Goal: Transaction & Acquisition: Purchase product/service

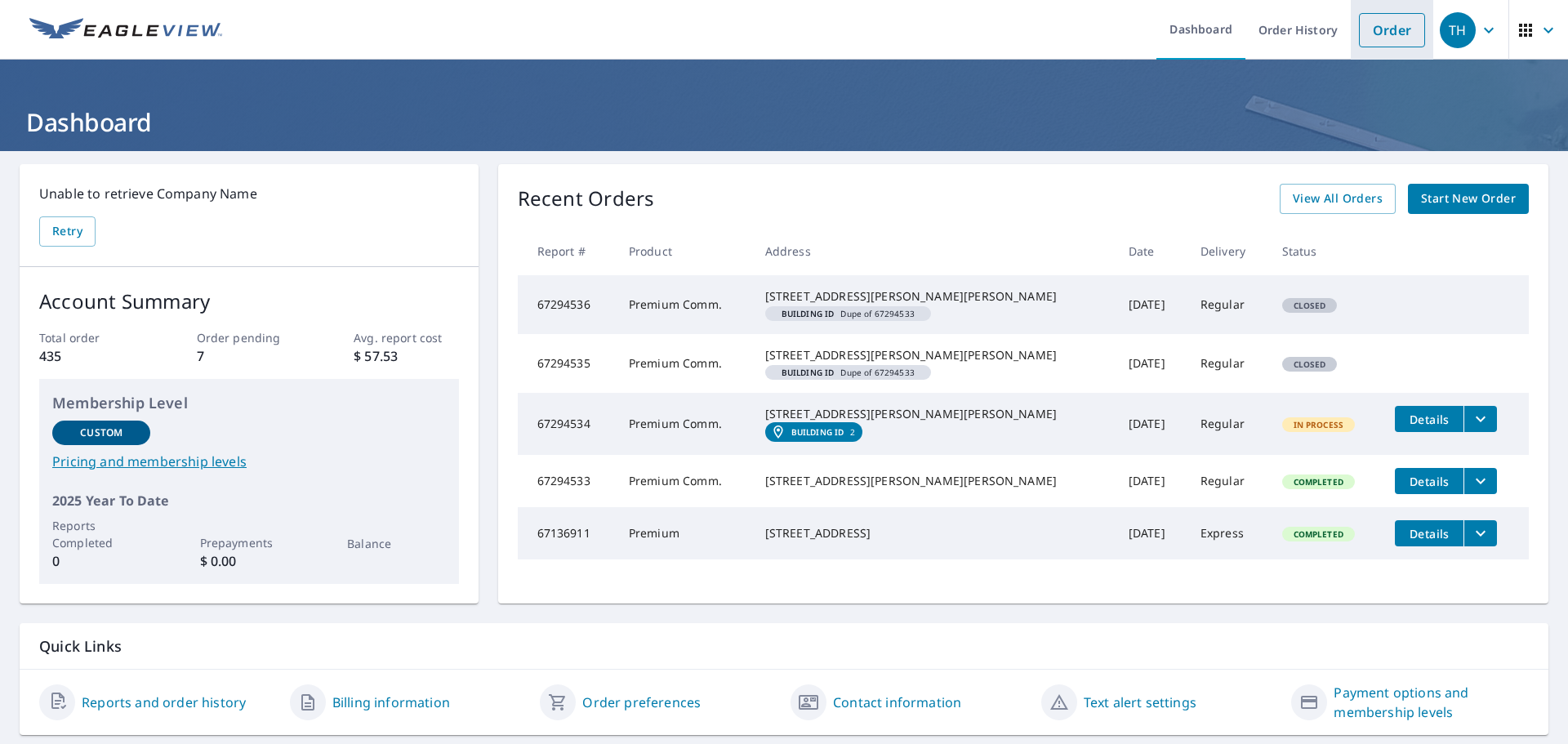
click at [1400, 29] on link "Order" at bounding box center [1392, 30] width 67 height 34
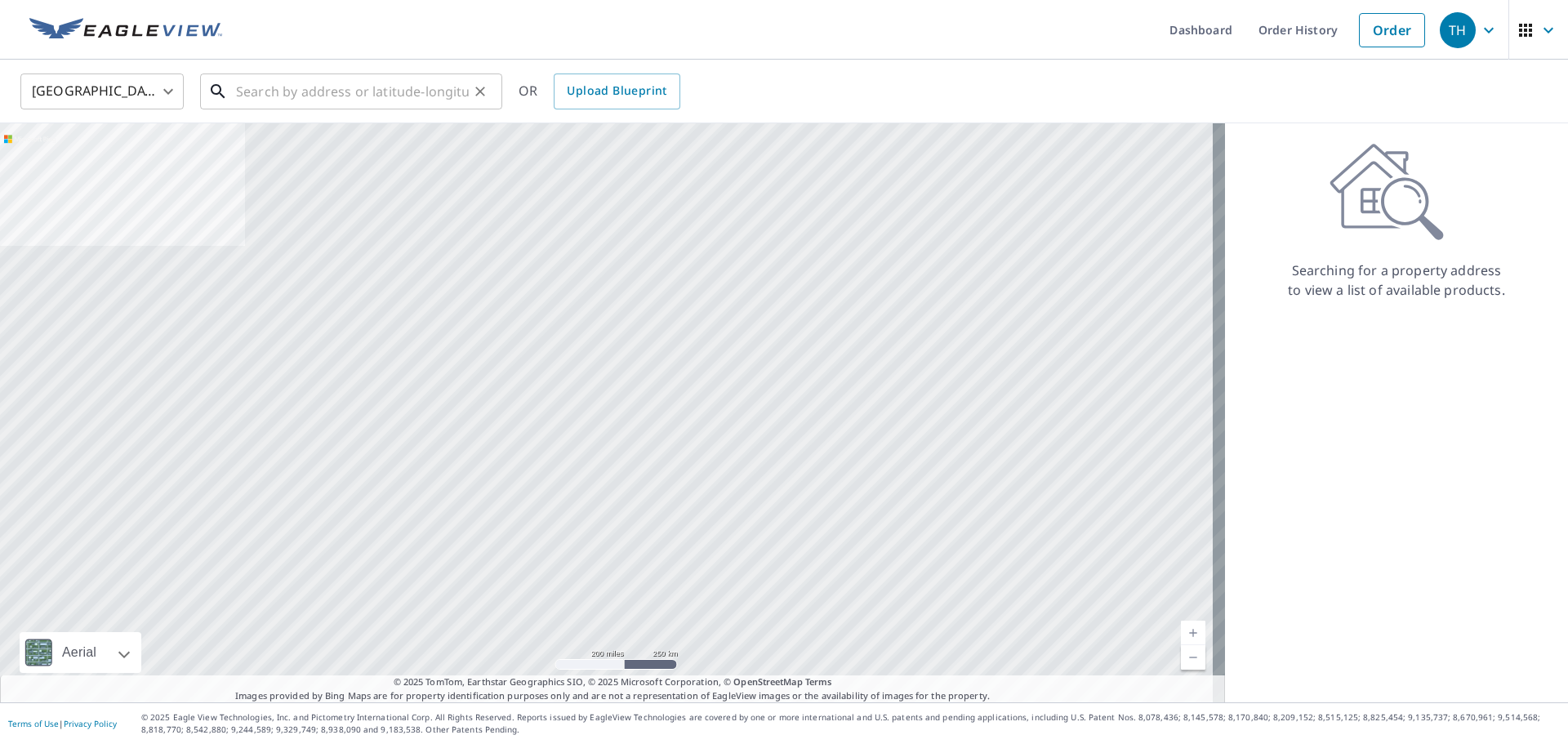
click at [247, 90] on input "text" at bounding box center [353, 91] width 233 height 46
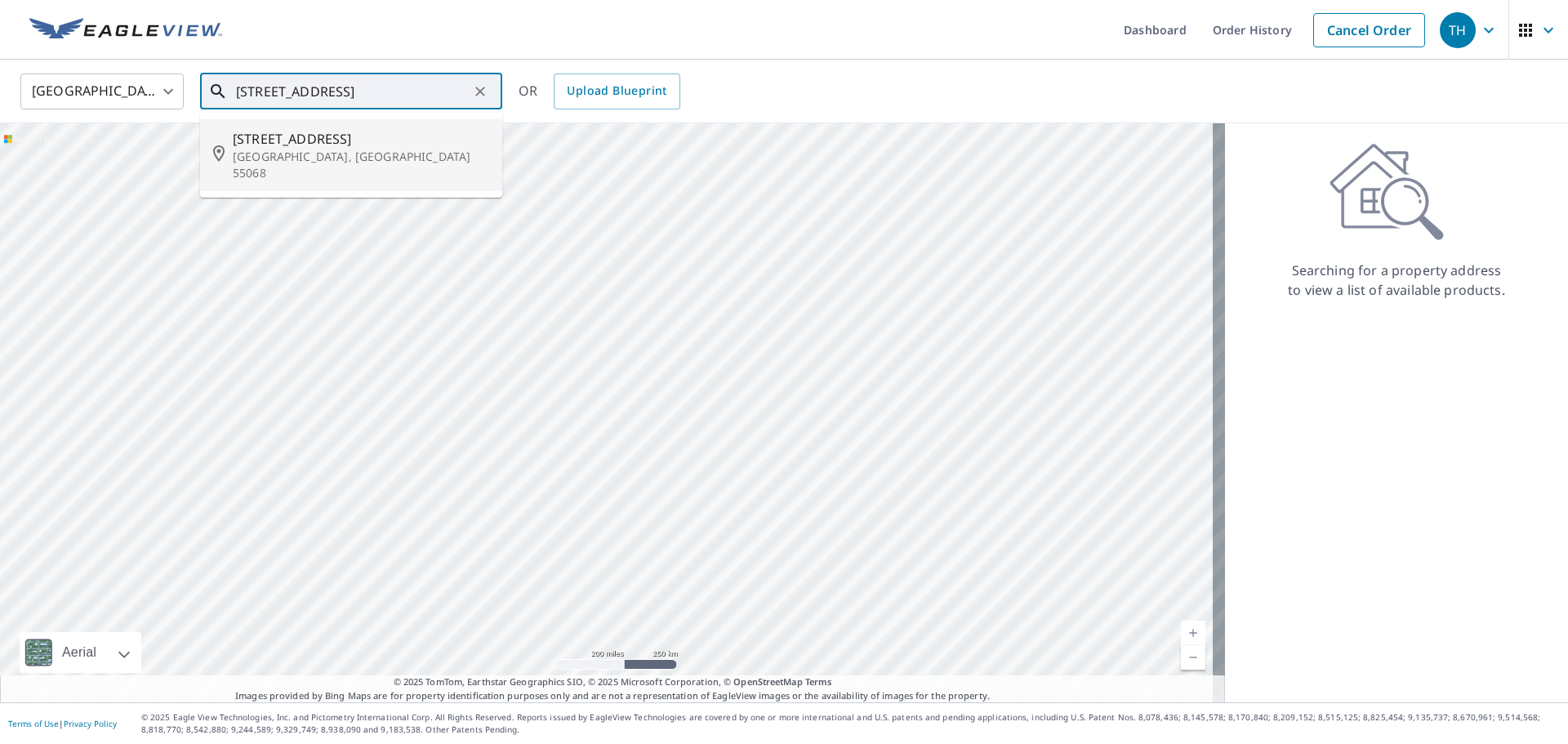
click at [313, 168] on li "[STREET_ADDRESS]" at bounding box center [350, 155] width 302 height 72
type input "[STREET_ADDRESS]"
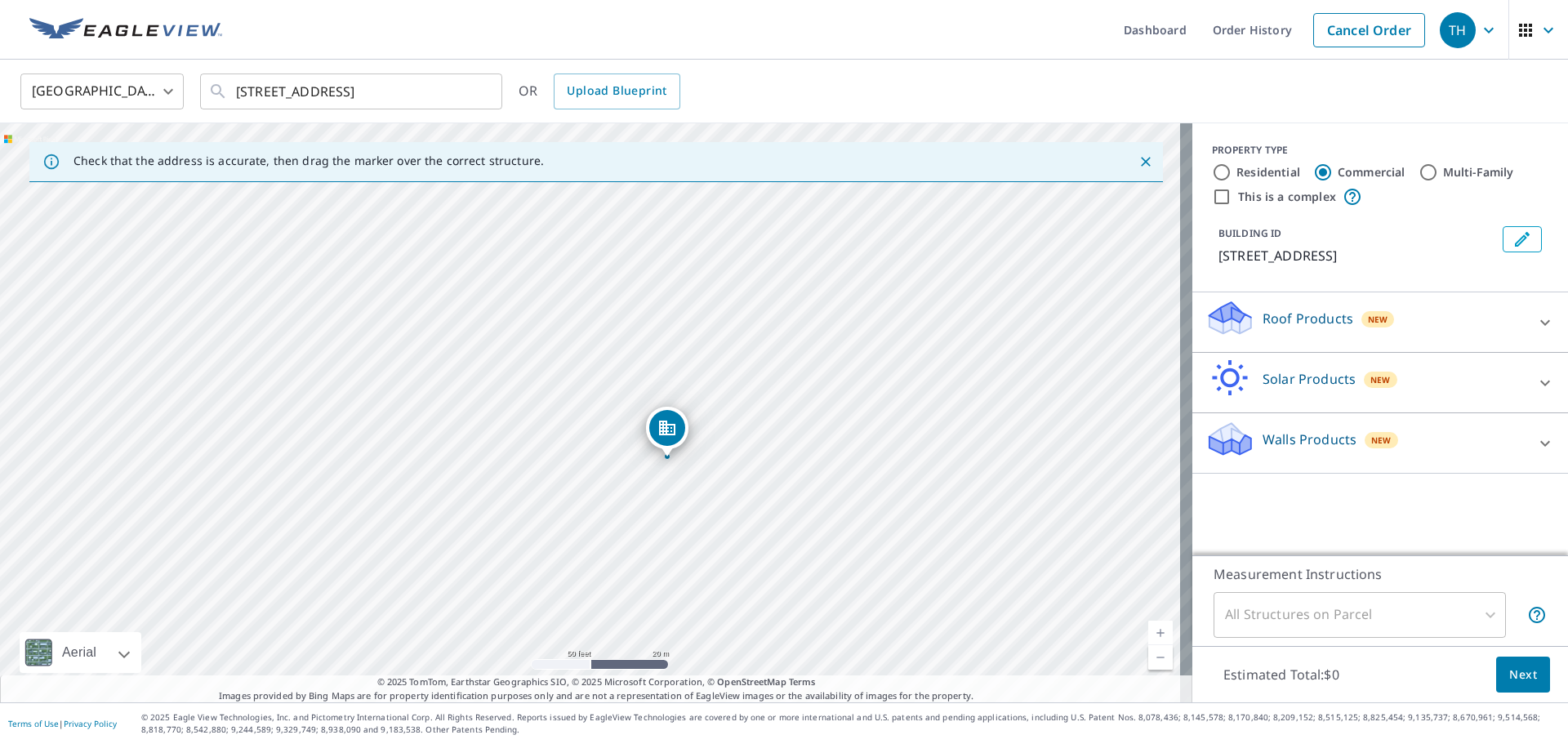
drag, startPoint x: 319, startPoint y: 236, endPoint x: 564, endPoint y: 155, distance: 258.0
click at [565, 154] on div "Check that the address is accurate, then drag the marker over the correct struc…" at bounding box center [596, 413] width 1192 height 579
click at [425, 142] on div "Check that the address is accurate, then drag the marker over the correct struc…" at bounding box center [596, 162] width 1133 height 40
click at [433, 117] on div "[GEOGRAPHIC_DATA] [GEOGRAPHIC_DATA] ​ [STREET_ADDRESS] ​ OR Upload Blueprint" at bounding box center [784, 92] width 1568 height 64
click at [633, 210] on div "[STREET_ADDRESS]" at bounding box center [596, 413] width 1192 height 579
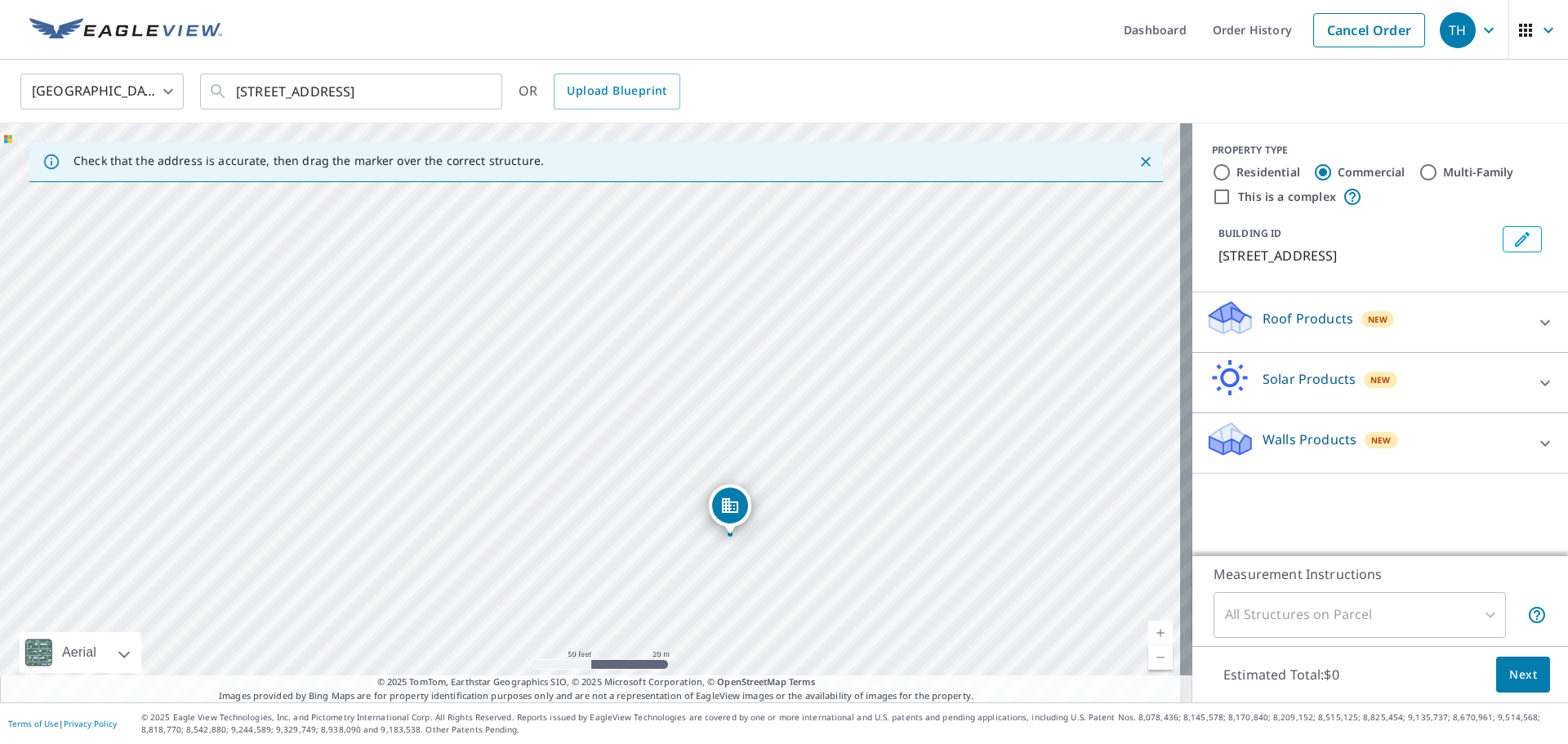
click at [1138, 165] on icon "Close" at bounding box center [1145, 162] width 17 height 17
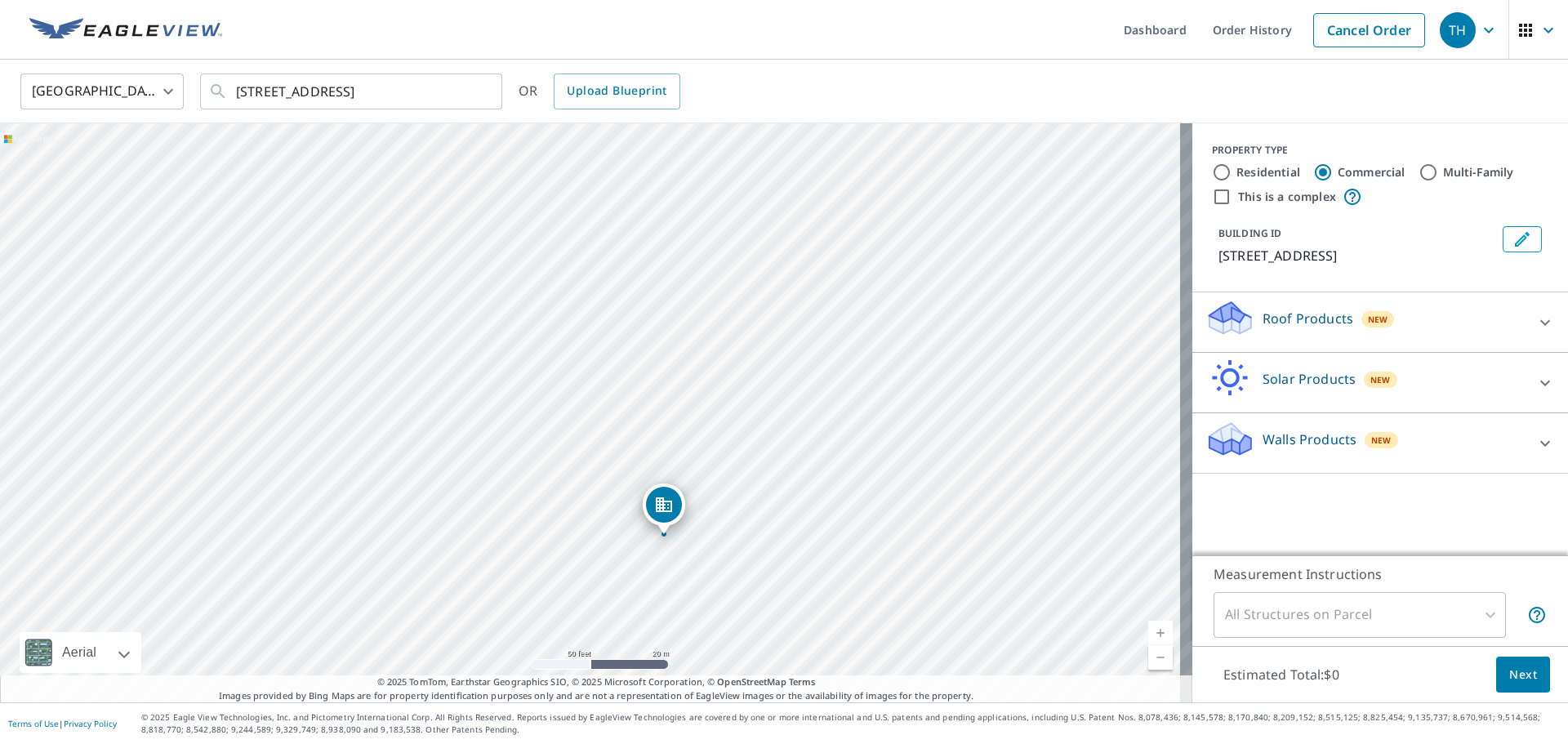
drag, startPoint x: 734, startPoint y: 357, endPoint x: 809, endPoint y: 468, distance: 134.0
click at [808, 476] on div "[STREET_ADDRESS]" at bounding box center [596, 413] width 1192 height 579
drag, startPoint x: 670, startPoint y: 513, endPoint x: 708, endPoint y: 512, distance: 38.0
drag, startPoint x: 777, startPoint y: 417, endPoint x: 1074, endPoint y: 482, distance: 304.0
click at [1074, 482] on div "[STREET_ADDRESS]" at bounding box center [596, 413] width 1192 height 579
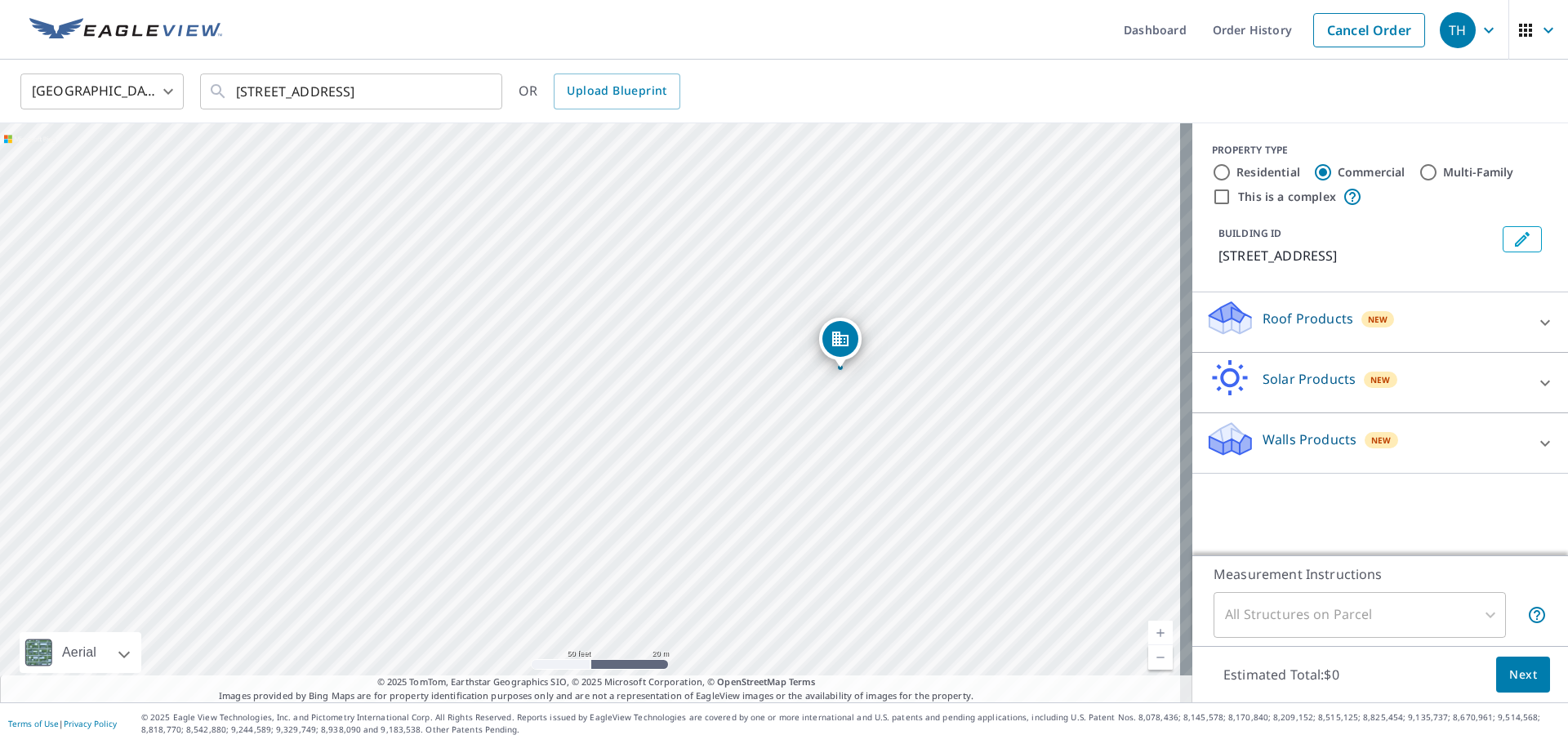
drag, startPoint x: 885, startPoint y: 358, endPoint x: 846, endPoint y: 354, distance: 39.2
